Goal: Find specific page/section: Find specific page/section

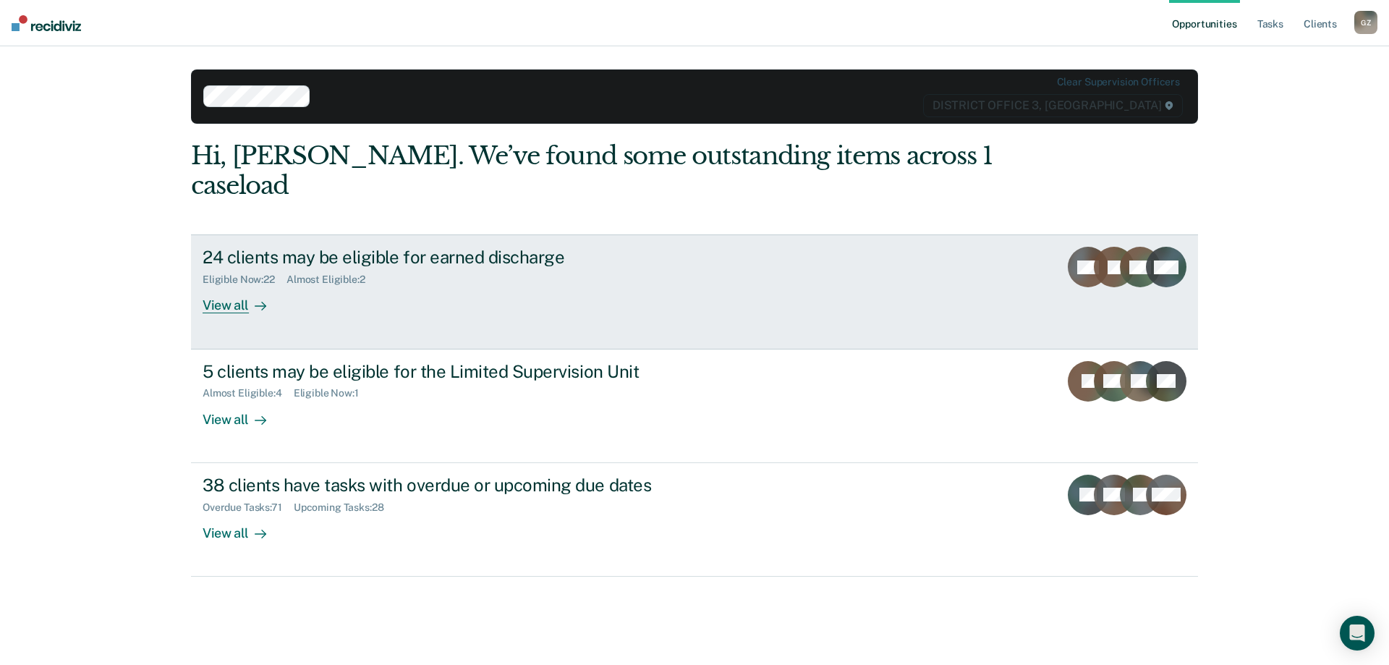
click at [212, 286] on div "View all" at bounding box center [243, 300] width 81 height 28
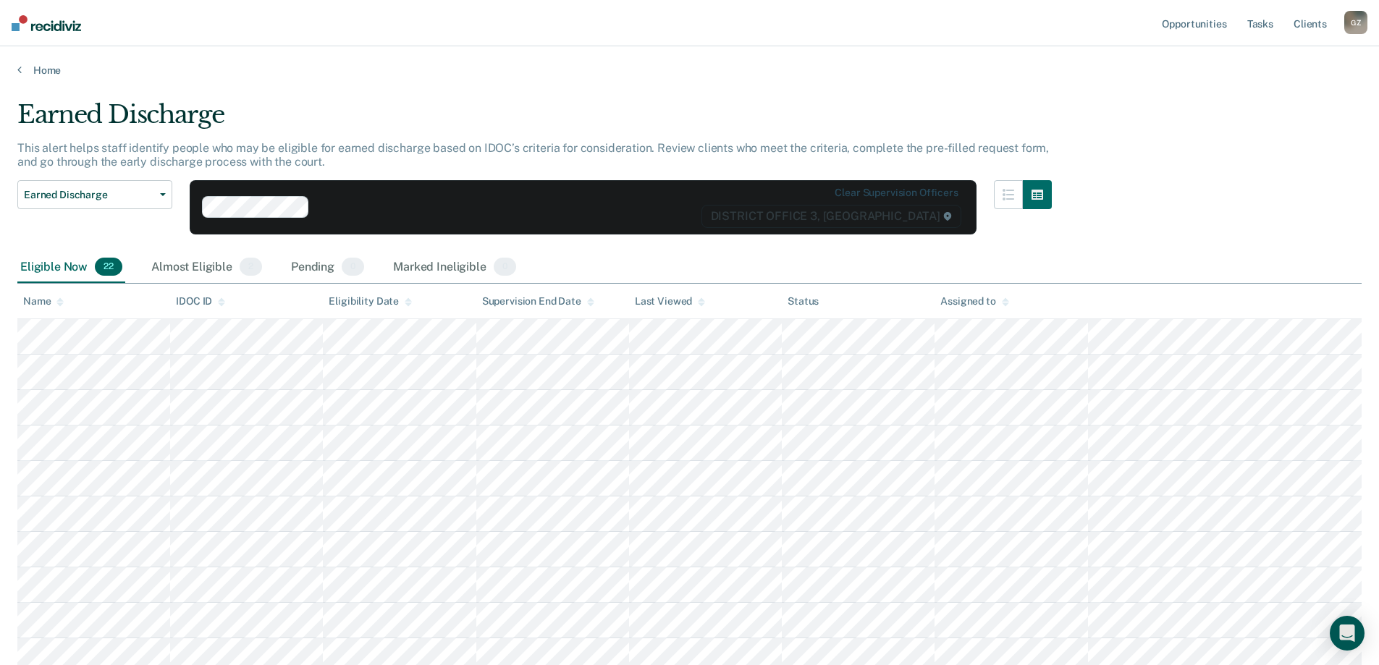
drag, startPoint x: 276, startPoint y: 567, endPoint x: 320, endPoint y: 294, distance: 276.2
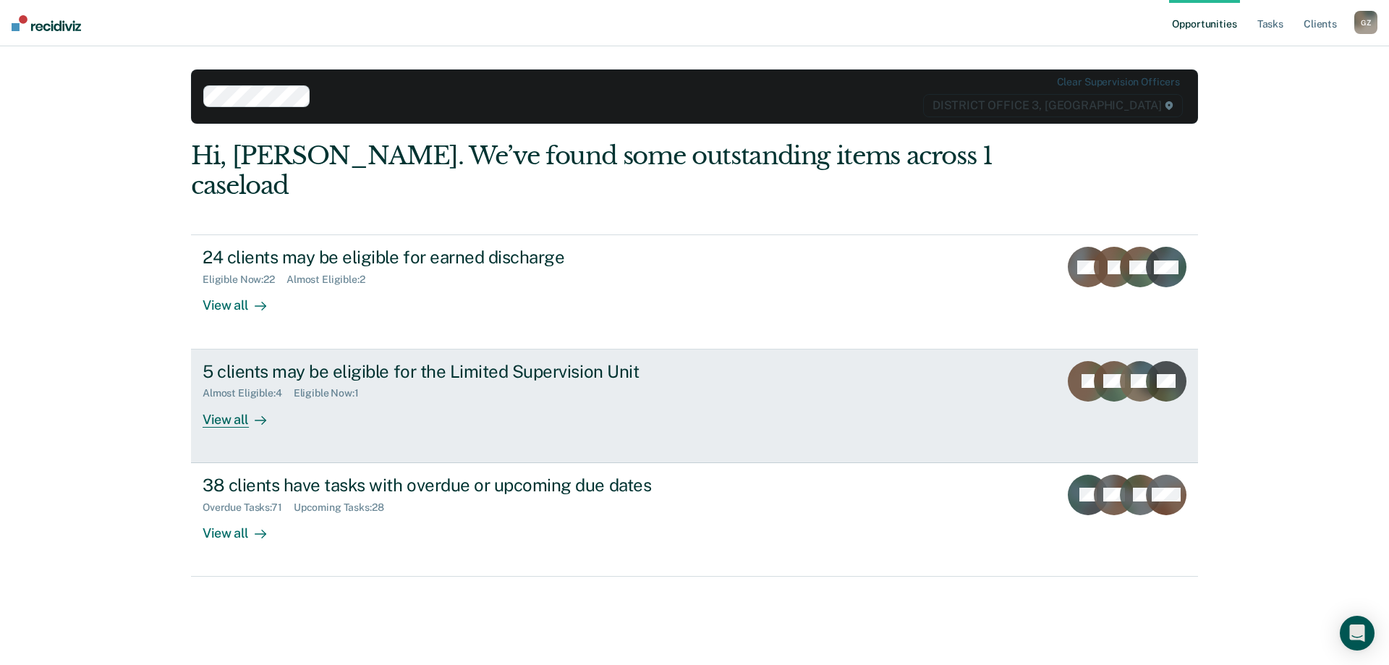
click at [234, 399] on div "View all" at bounding box center [243, 413] width 81 height 28
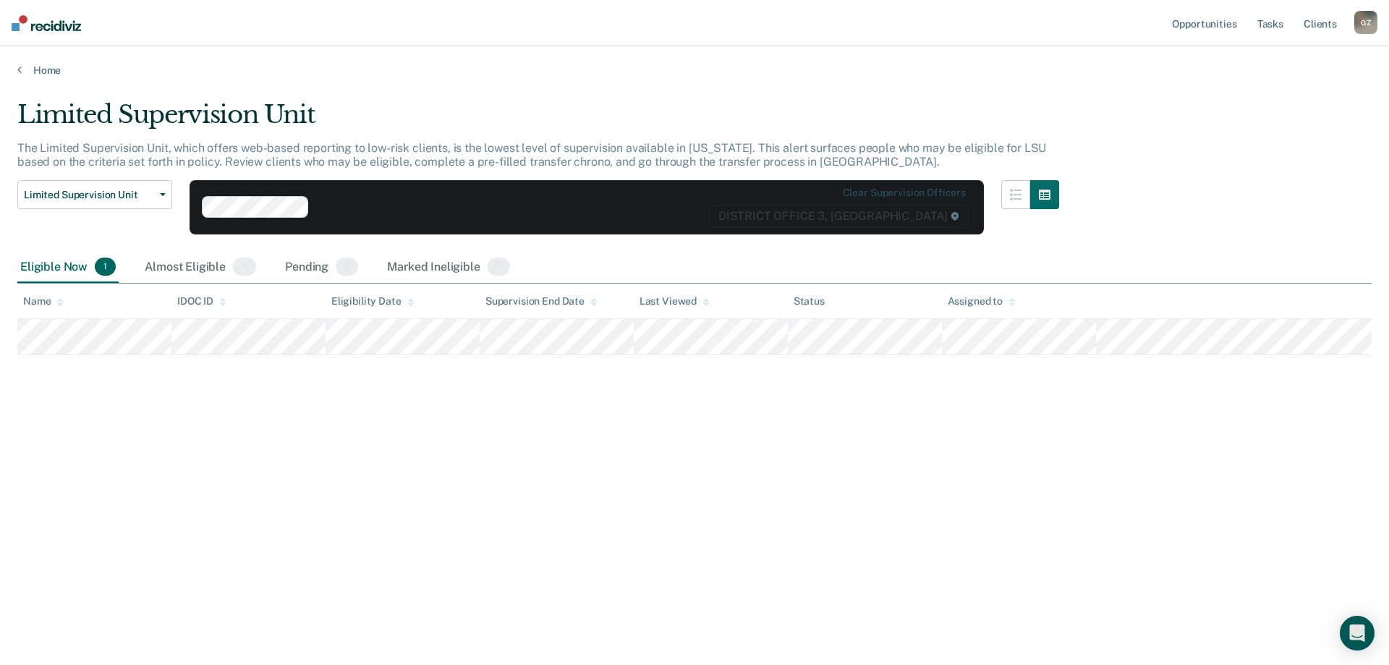
click at [240, 416] on div "Limited Supervision Unit The Limited Supervision Unit, which offers web-based r…" at bounding box center [694, 328] width 1355 height 457
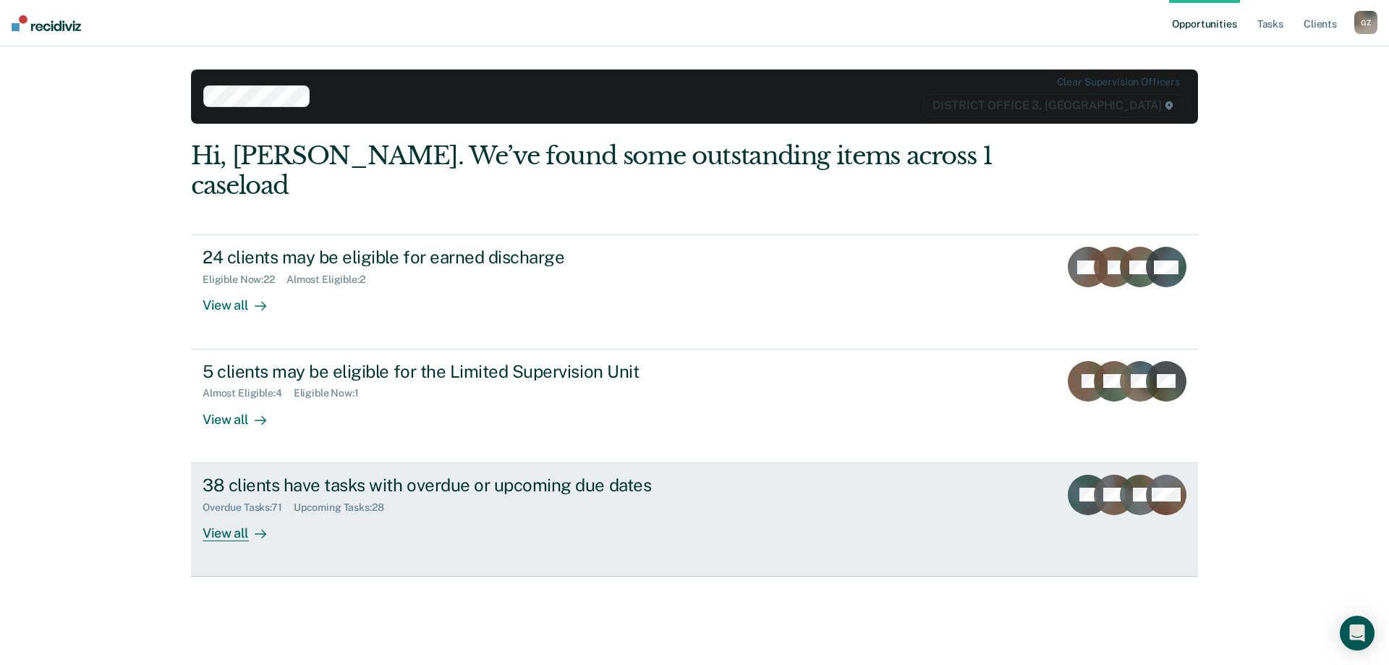
click at [219, 513] on div "View all" at bounding box center [243, 527] width 81 height 28
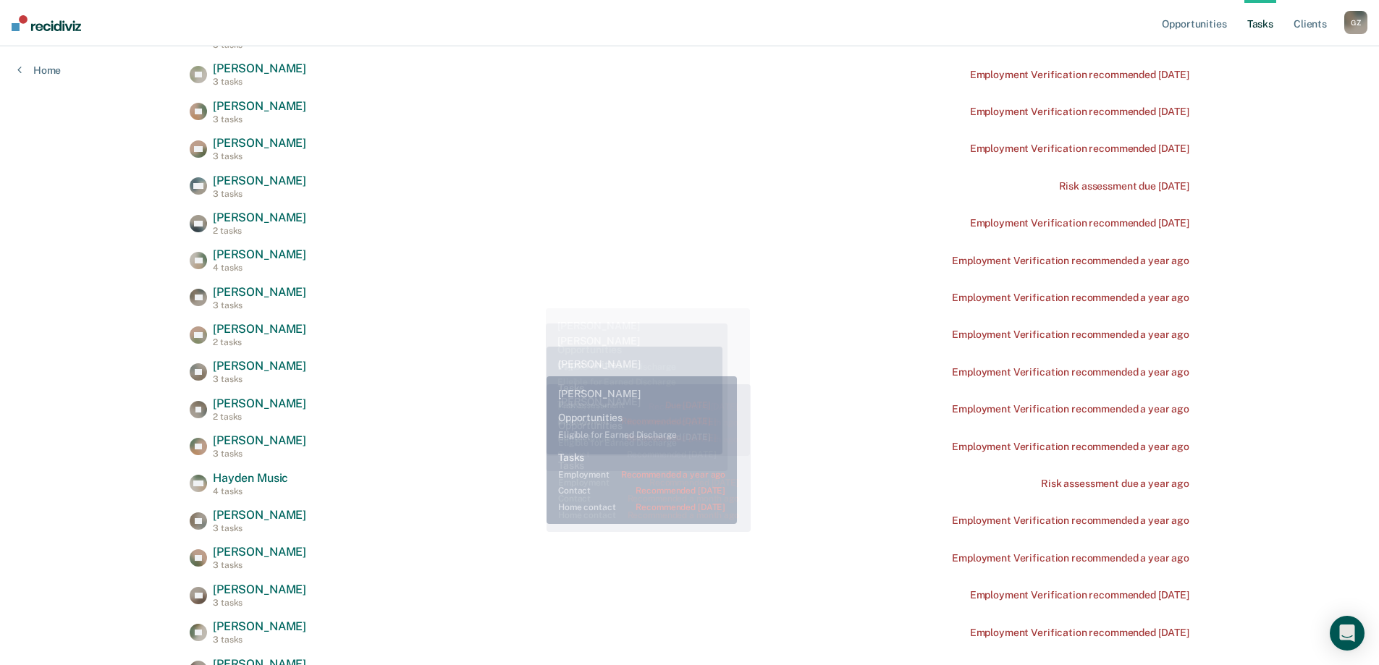
scroll to position [1147, 0]
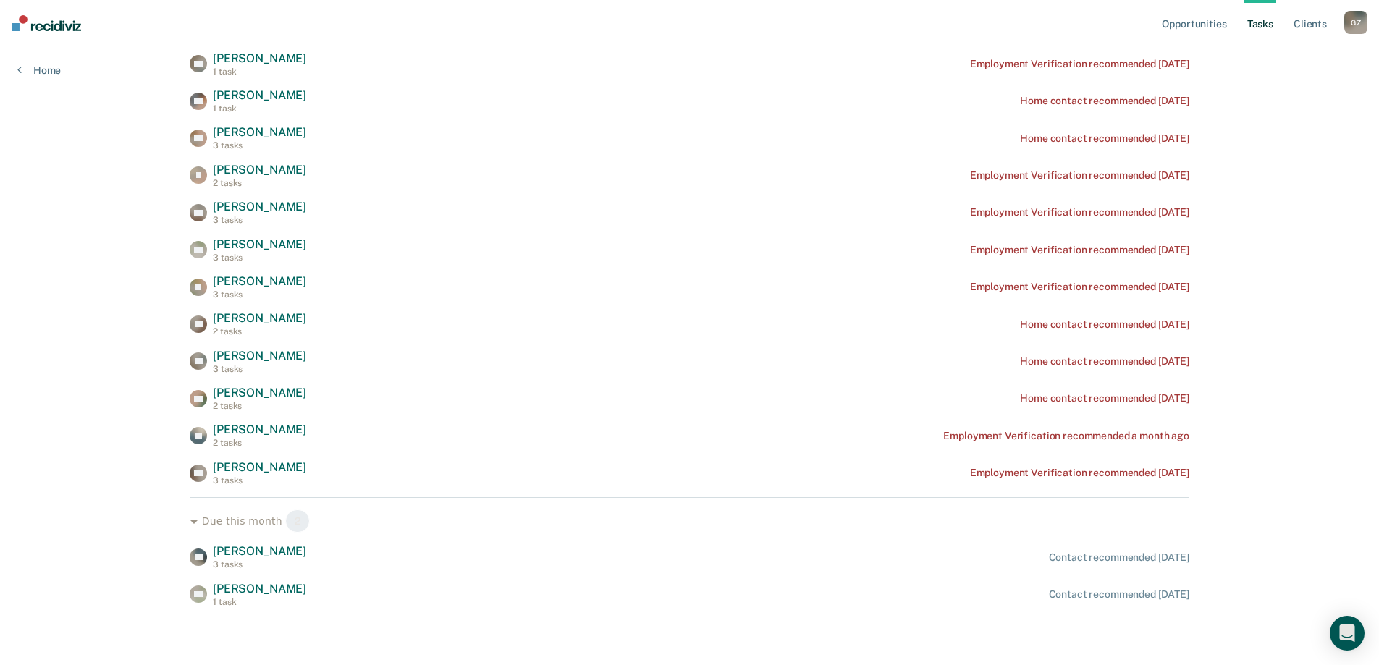
drag, startPoint x: 540, startPoint y: 187, endPoint x: 535, endPoint y: 382, distance: 195.5
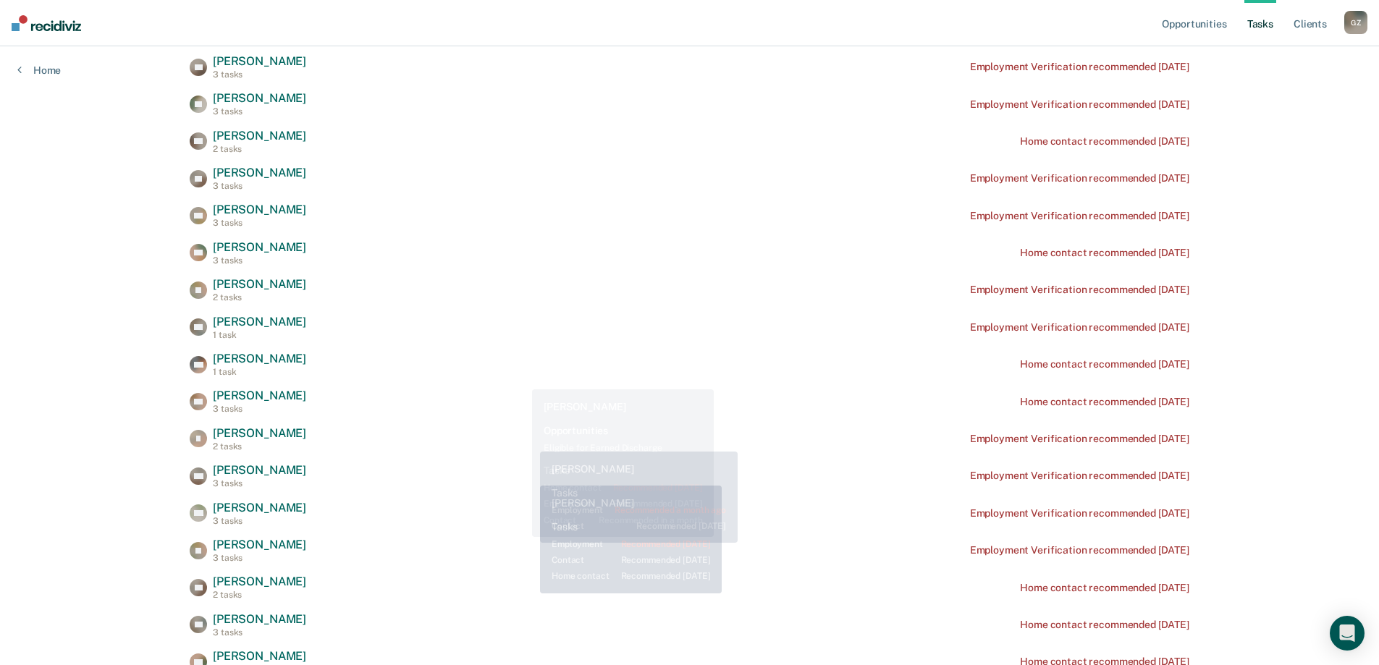
scroll to position [0, 0]
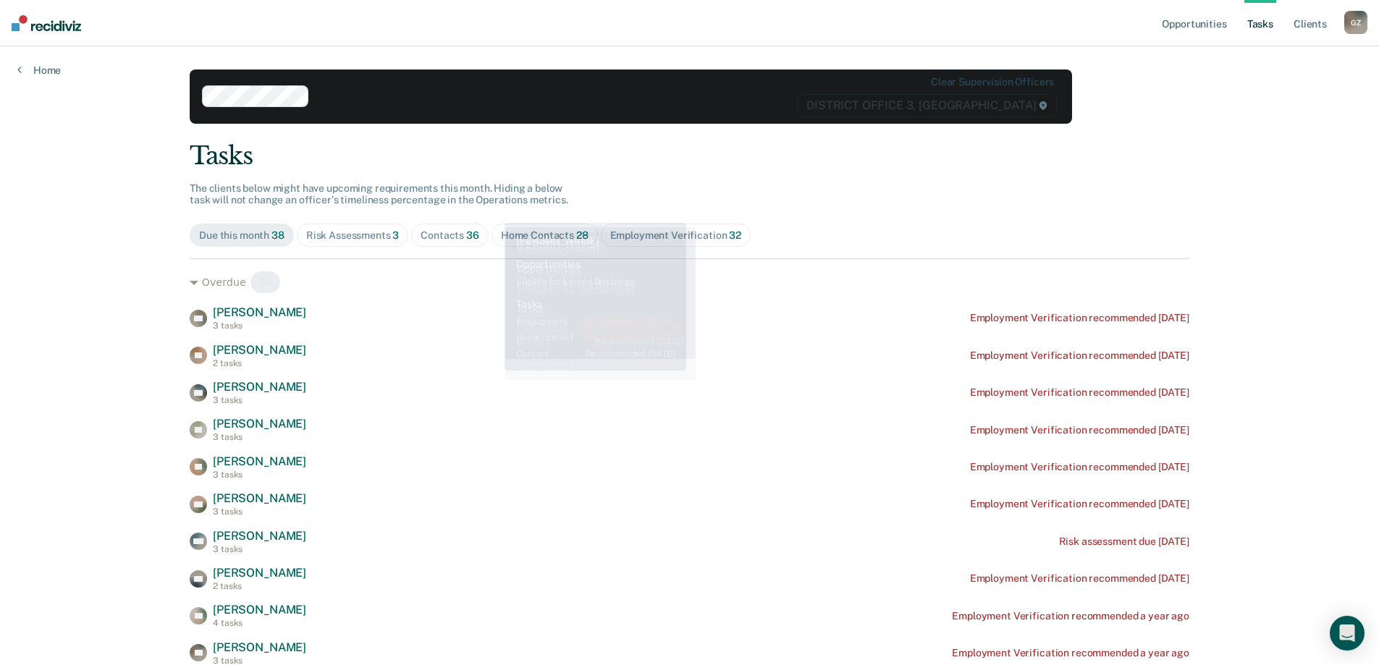
drag, startPoint x: 527, startPoint y: 506, endPoint x: 356, endPoint y: 164, distance: 381.9
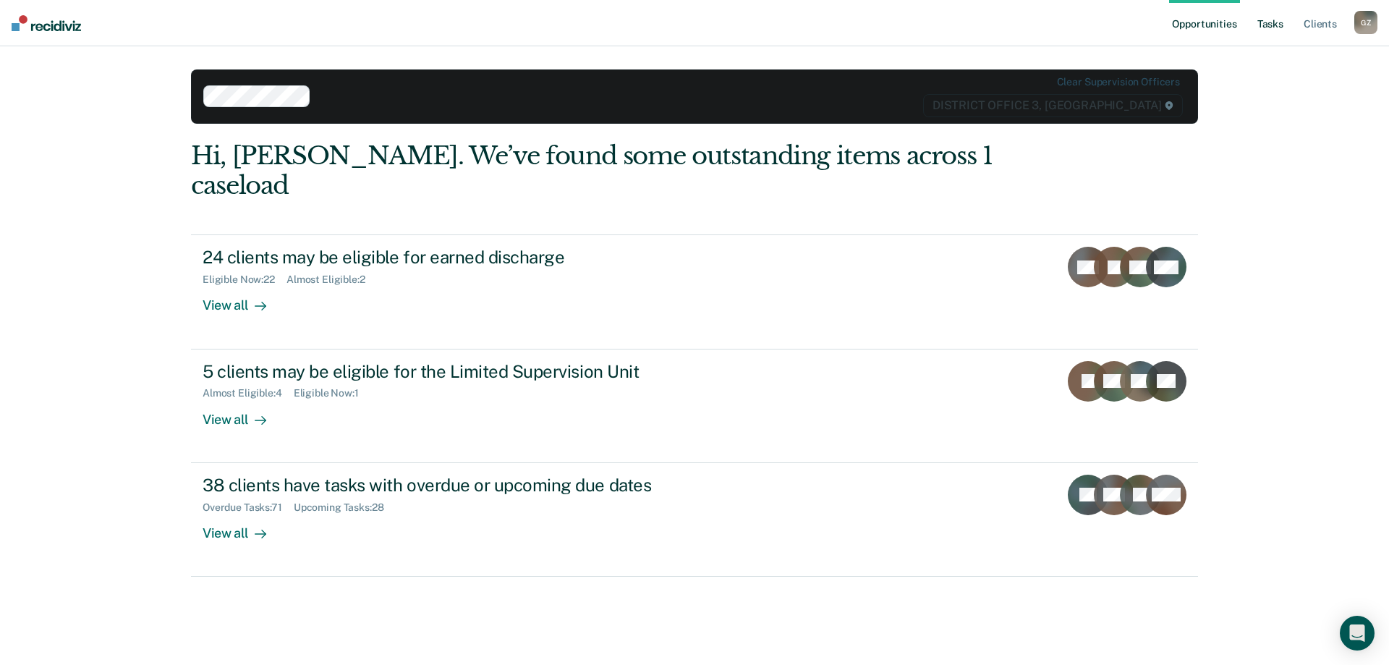
click at [1281, 35] on link "Tasks" at bounding box center [1271, 23] width 32 height 46
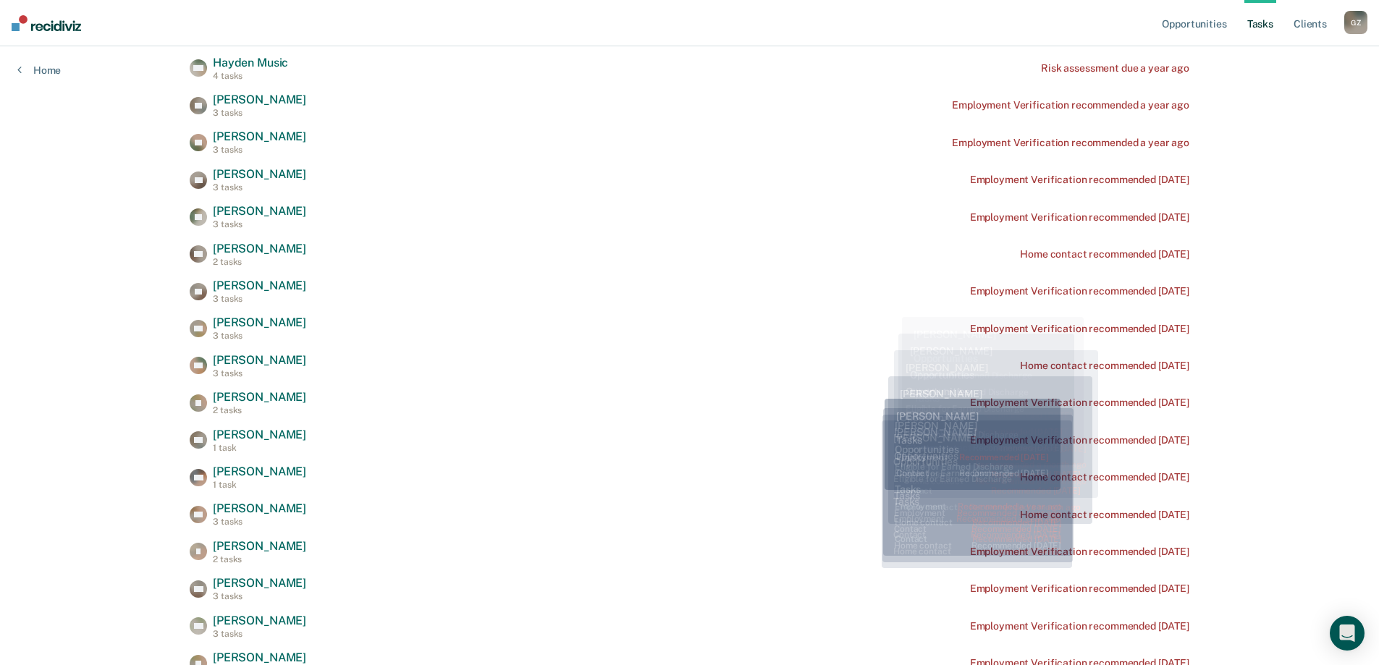
scroll to position [1147, 0]
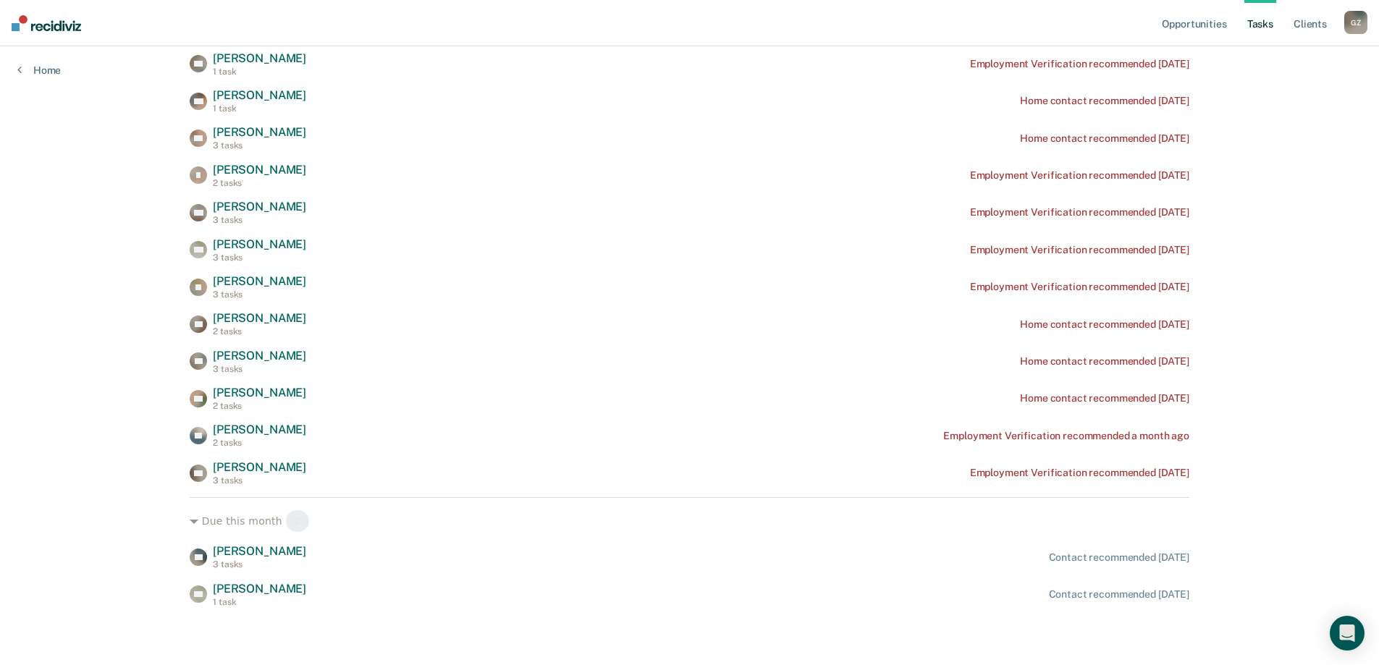
drag, startPoint x: 898, startPoint y: 244, endPoint x: 875, endPoint y: 462, distance: 219.8
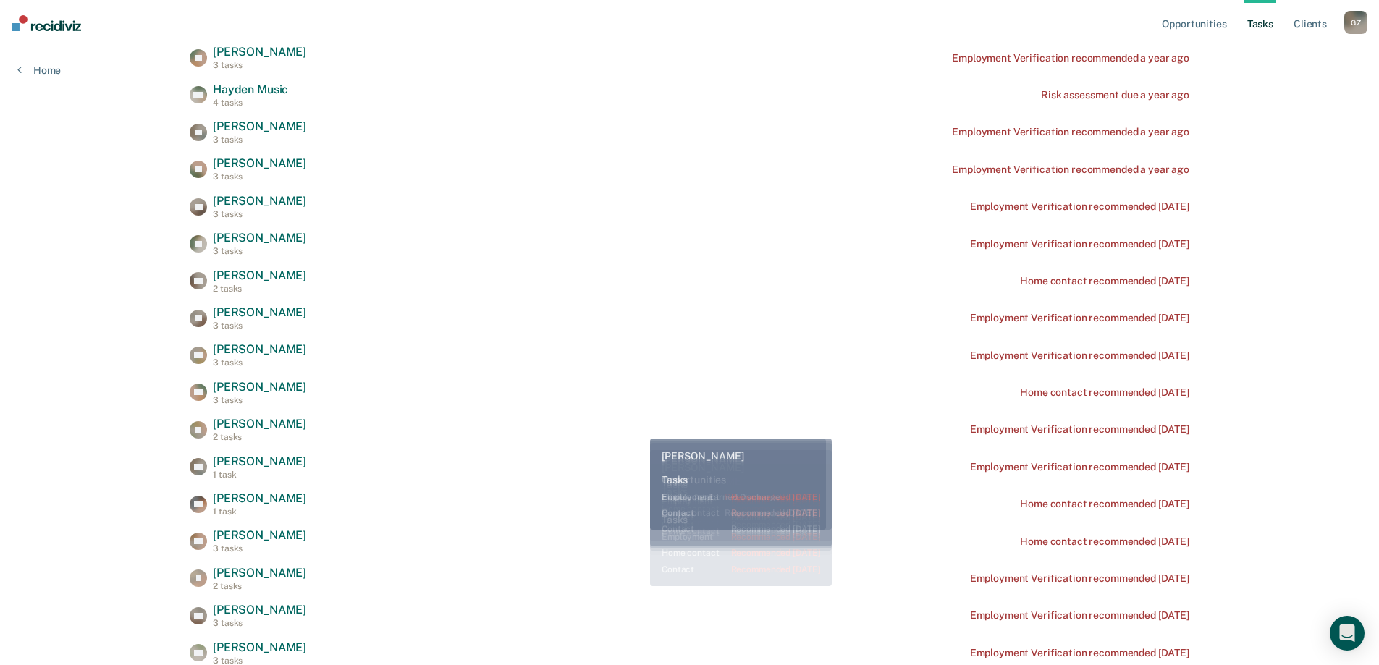
scroll to position [0, 0]
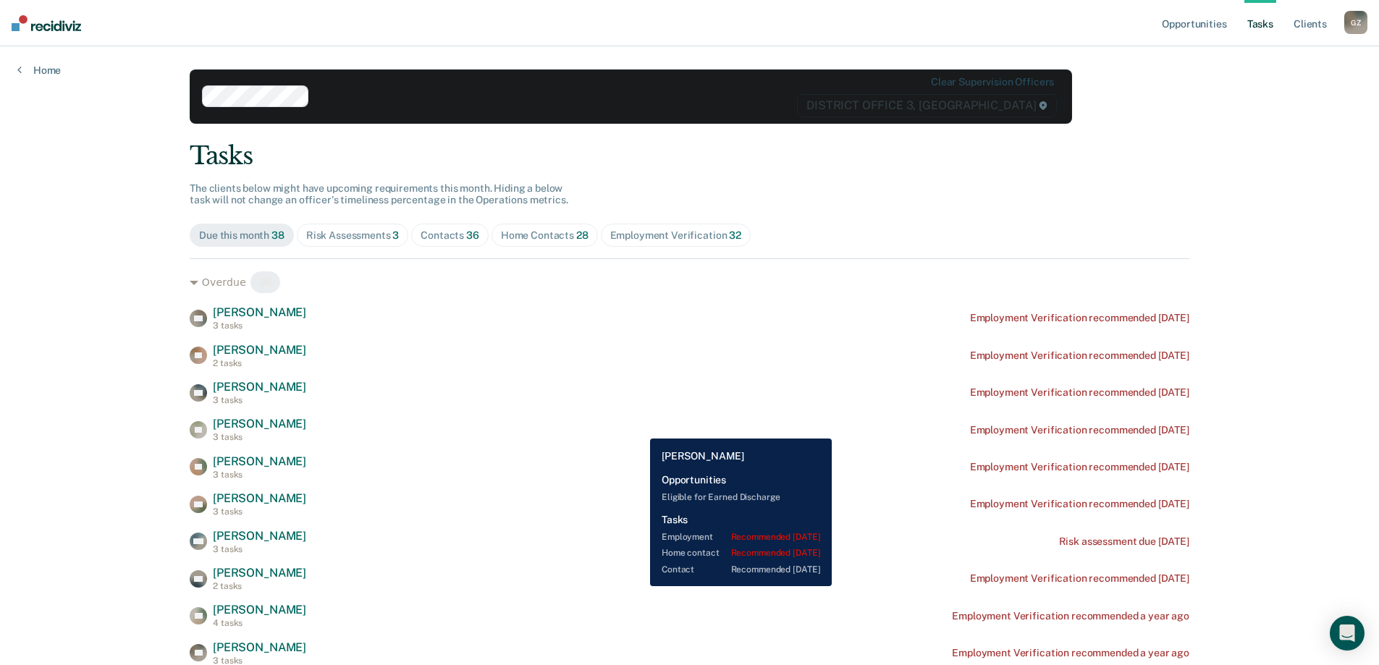
drag, startPoint x: 649, startPoint y: 589, endPoint x: 639, endPoint y: 428, distance: 161.7
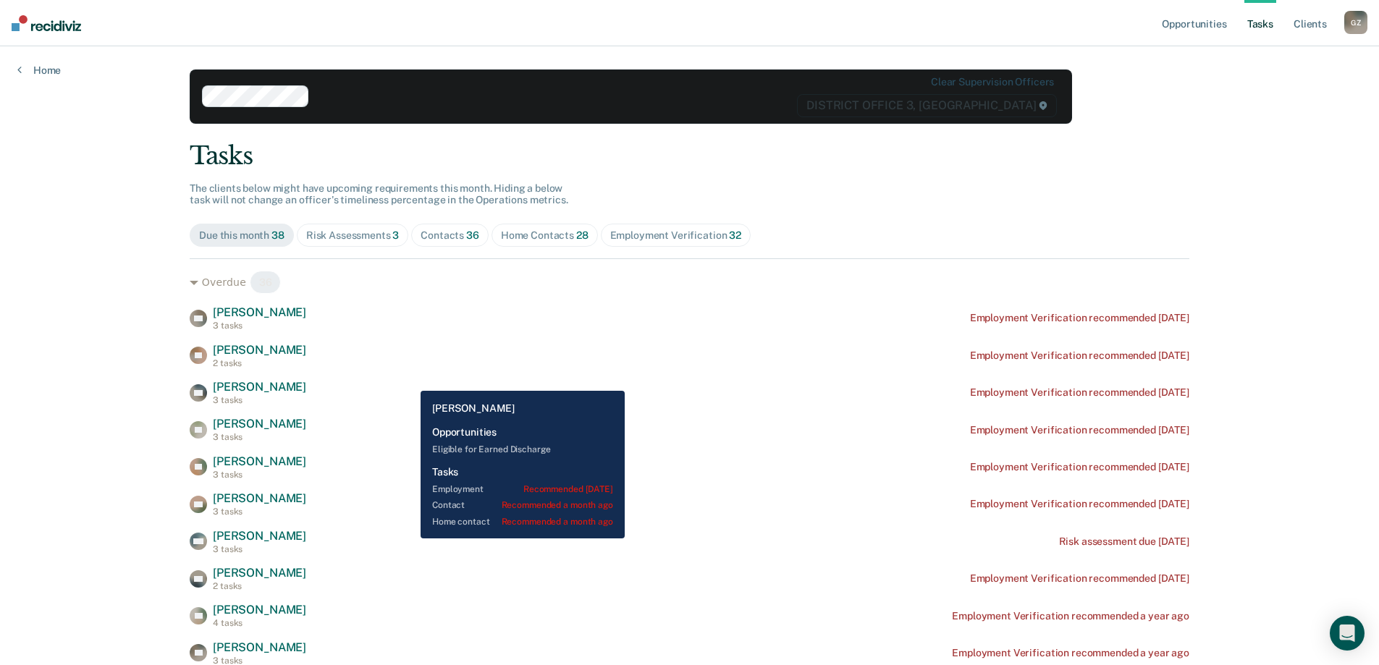
click at [402, 353] on div "[PERSON_NAME] Sinturong 2 tasks Employment Verification recommended [DATE]" at bounding box center [689, 355] width 999 height 25
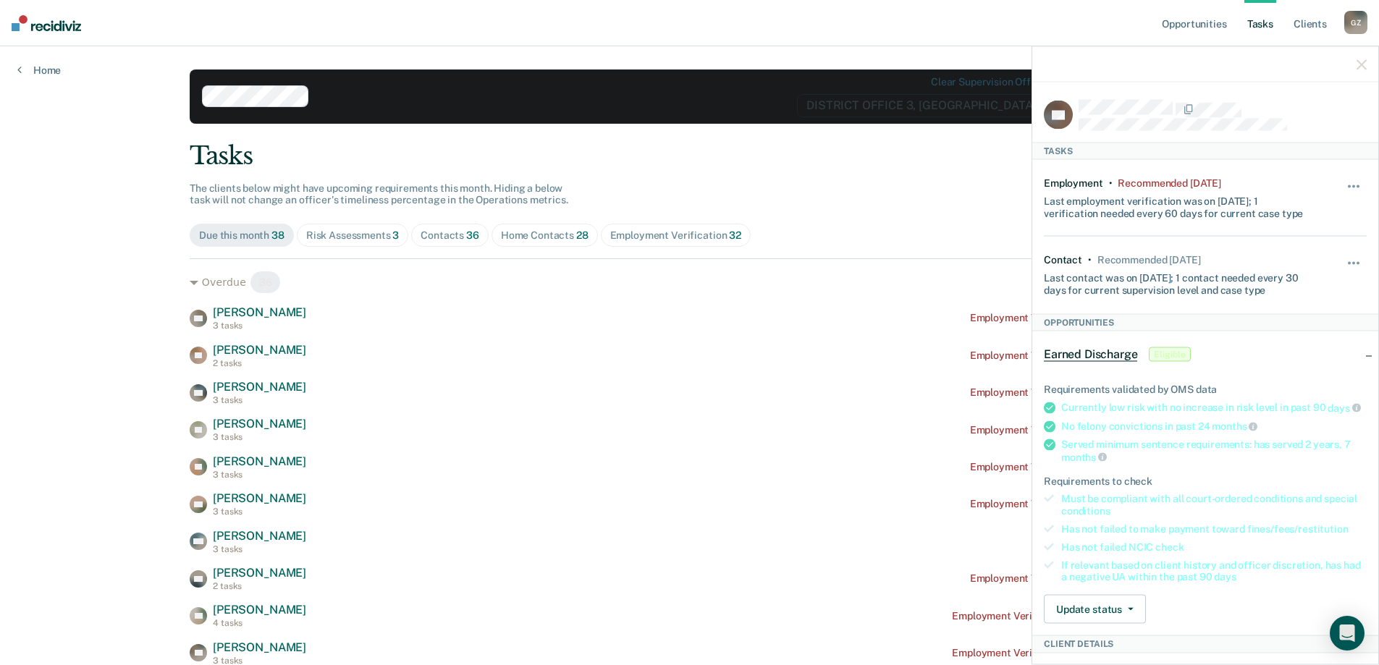
scroll to position [289, 0]
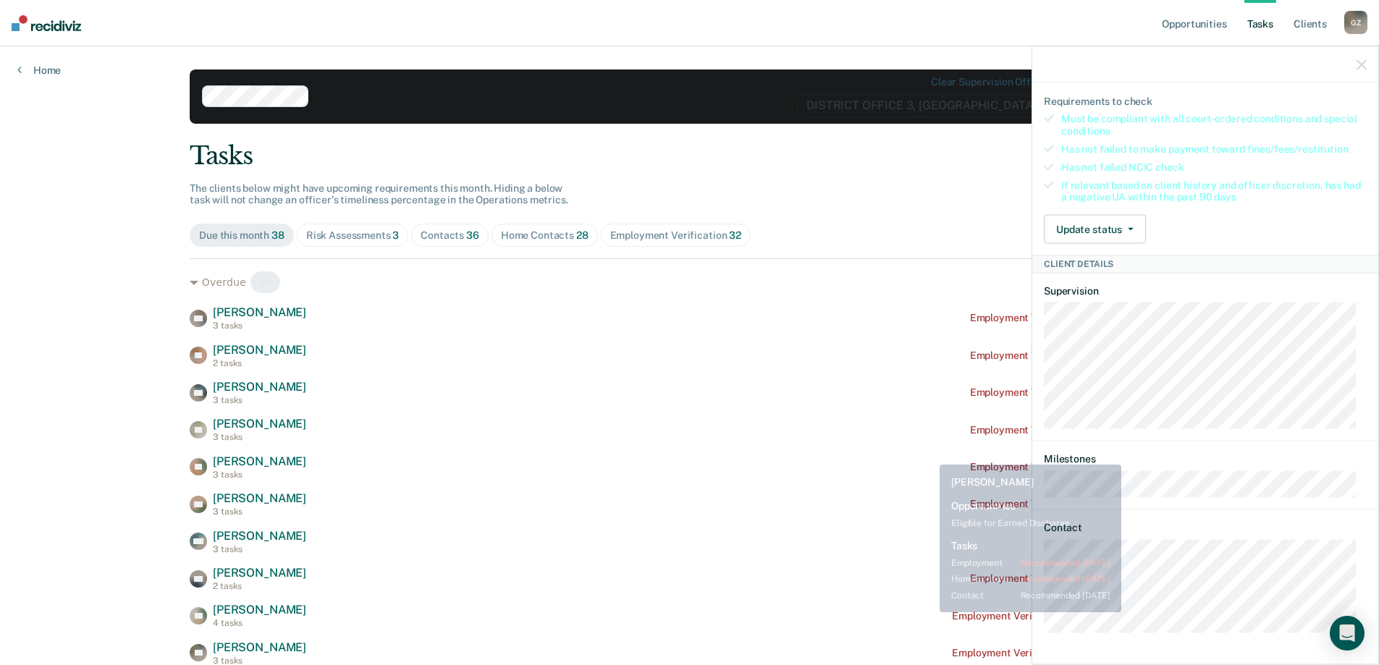
click at [802, 464] on div "CT [PERSON_NAME] 3 tasks Employment Verification recommended [DATE]" at bounding box center [689, 466] width 999 height 25
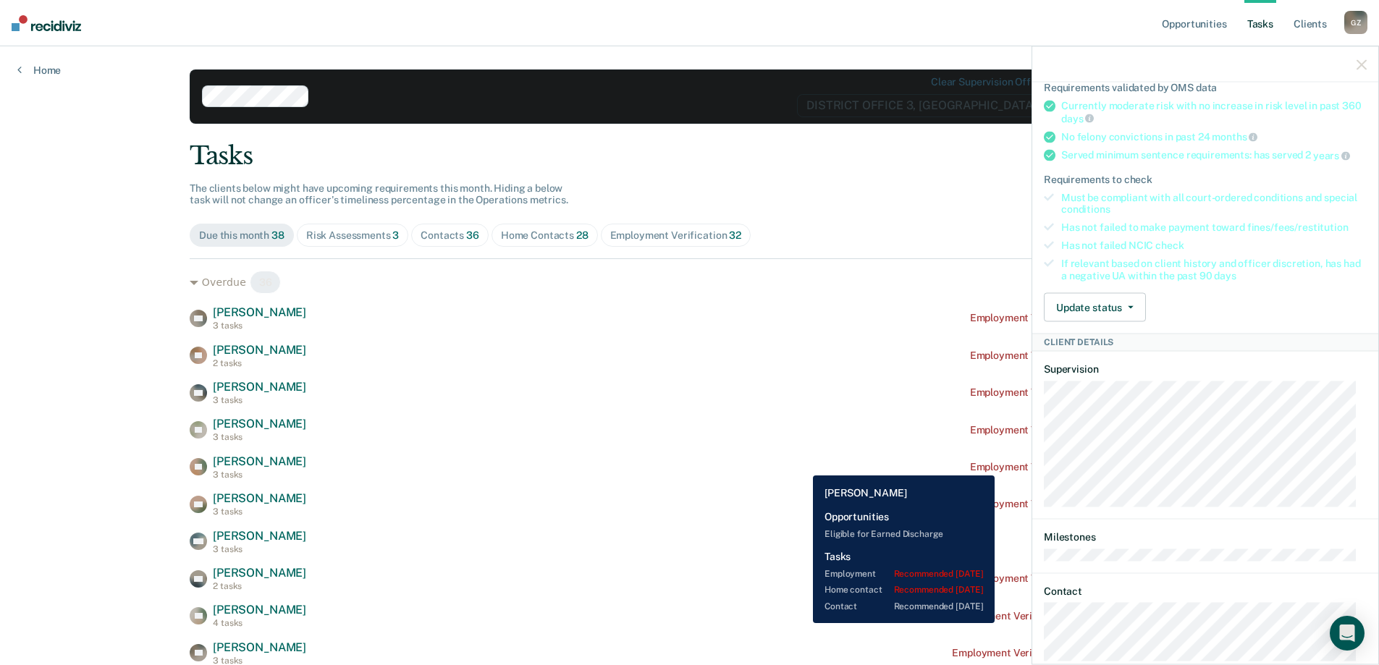
scroll to position [420, 0]
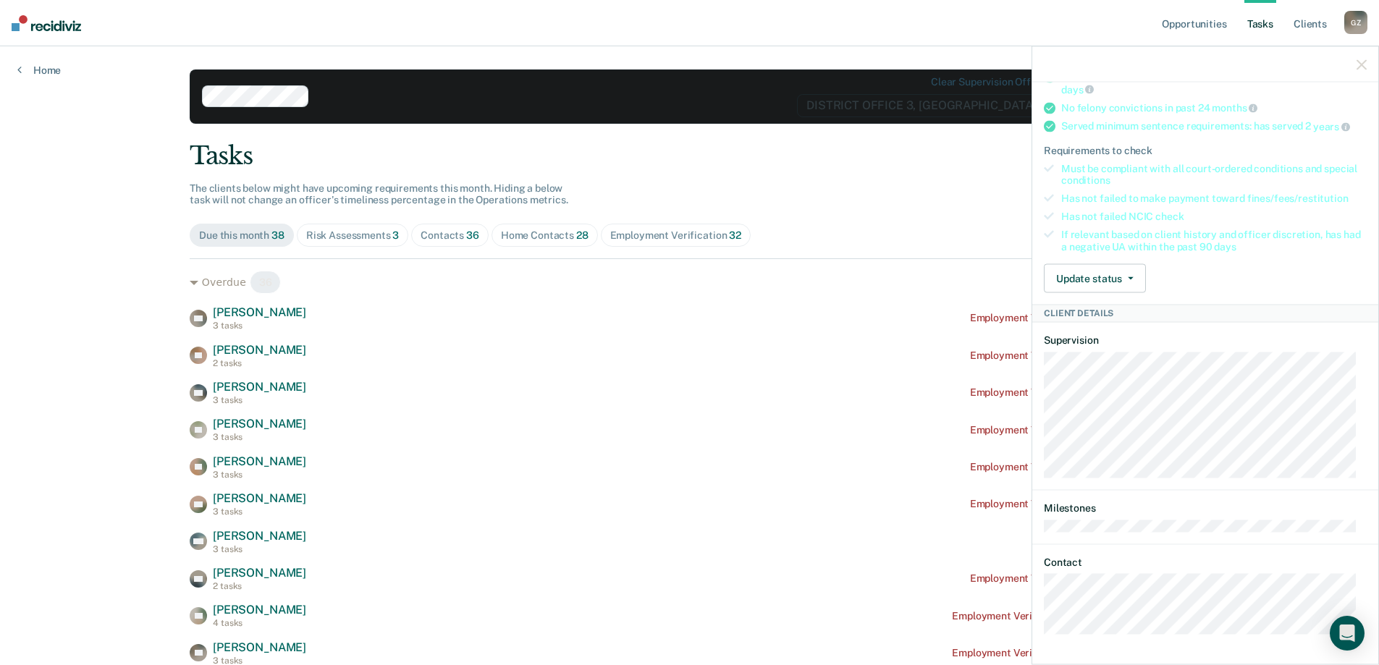
drag, startPoint x: 41, startPoint y: 518, endPoint x: 68, endPoint y: 294, distance: 225.9
